Goal: Task Accomplishment & Management: Manage account settings

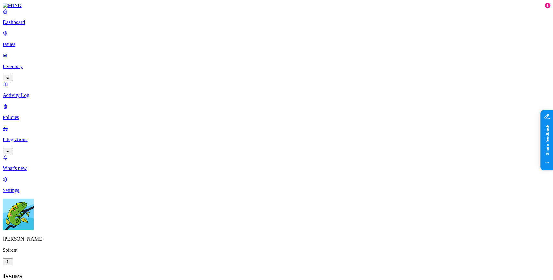
scroll to position [75, 0]
drag, startPoint x: 449, startPoint y: 154, endPoint x: 407, endPoint y: 150, distance: 42.6
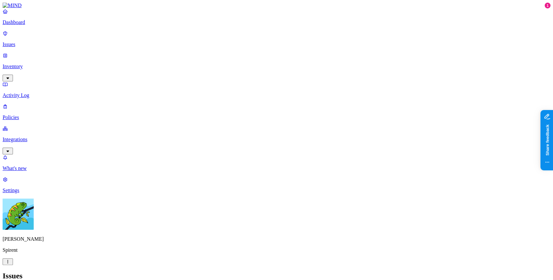
drag, startPoint x: 475, startPoint y: 177, endPoint x: 452, endPoint y: 162, distance: 27.3
drag, startPoint x: 491, startPoint y: 178, endPoint x: 368, endPoint y: 147, distance: 126.9
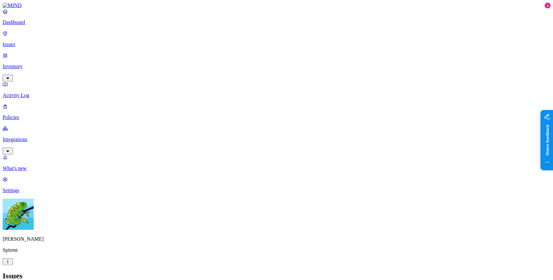
drag, startPoint x: 370, startPoint y: 152, endPoint x: 519, endPoint y: 182, distance: 152.8
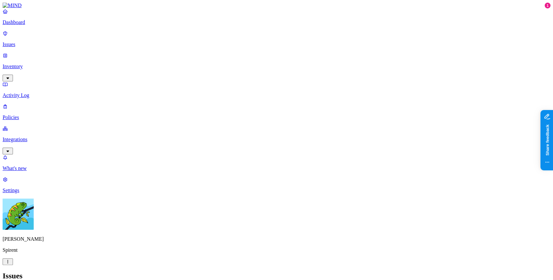
click at [10, 263] on icon "button" at bounding box center [7, 261] width 5 height 4
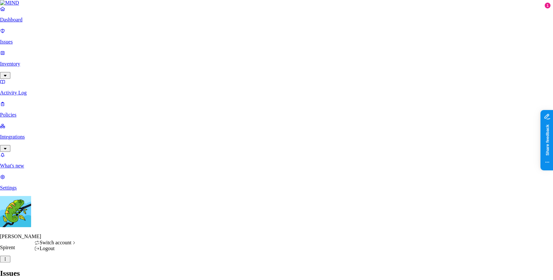
click at [39, 183] on nav "Dashboard Issues Inventory Activity Log Policies Integrations What's new 1 Sett…" at bounding box center [276, 98] width 553 height 185
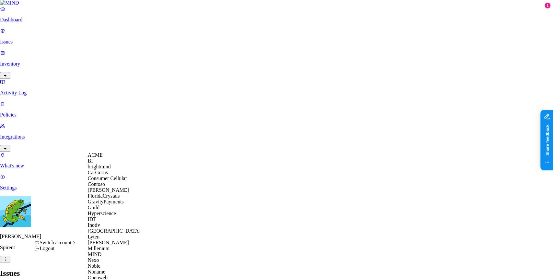
click at [76, 243] on div "Switch account" at bounding box center [55, 242] width 42 height 6
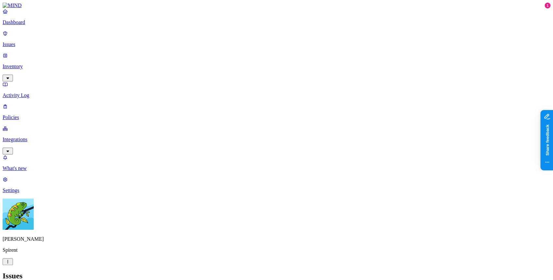
click at [67, 265] on div "Yuval Meshorer Spirent" at bounding box center [277, 231] width 548 height 66
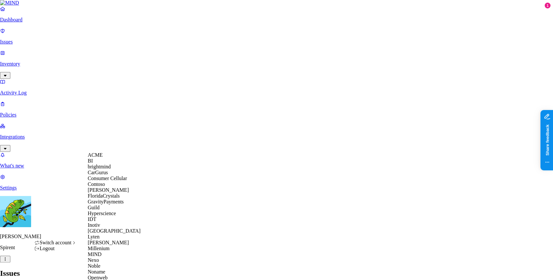
click at [121, 157] on div "ACME" at bounding box center [119, 155] width 63 height 6
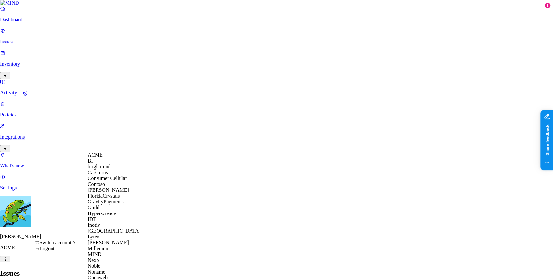
scroll to position [130, 0]
click at [109, 251] on div "MIND" at bounding box center [119, 254] width 63 height 6
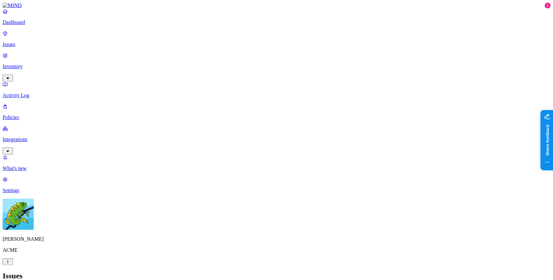
click at [3, 108] on nav "Dashboard Issues Inventory Activity Log Policies Integrations What's new 1 Sett…" at bounding box center [277, 100] width 548 height 185
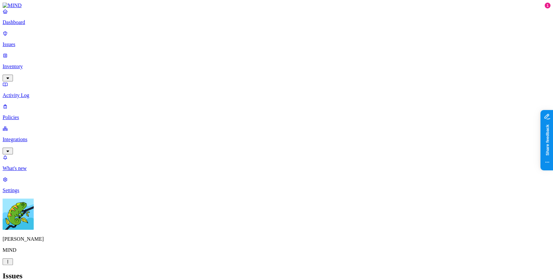
drag, startPoint x: 355, startPoint y: 89, endPoint x: 292, endPoint y: 99, distance: 62.9
drag, startPoint x: 242, startPoint y: 99, endPoint x: 207, endPoint y: 92, distance: 36.0
click at [38, 171] on link "What's new" at bounding box center [277, 162] width 548 height 17
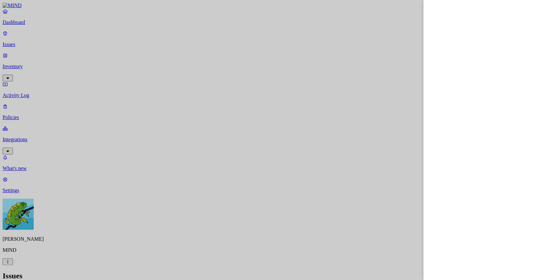
click at [347, 161] on div at bounding box center [276, 140] width 553 height 280
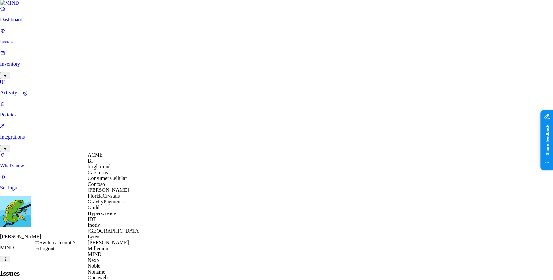
scroll to position [233, 0]
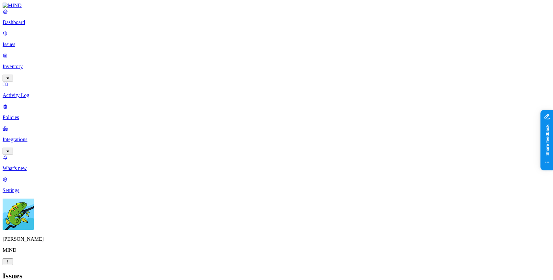
scroll to position [0, 0]
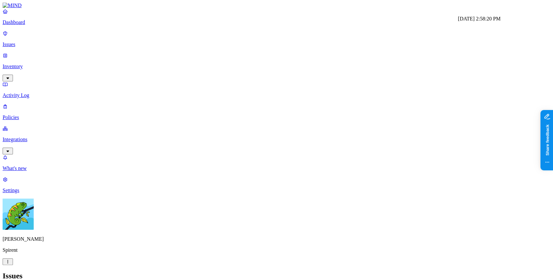
drag, startPoint x: 490, startPoint y: 21, endPoint x: 482, endPoint y: 20, distance: 8.2
click at [482, 20] on div "[DATE] 2:58:20 PM [DATE] 2:58:20 PM" at bounding box center [479, 19] width 43 height 6
copy div "58:20"
